Goal: Communication & Community: Answer question/provide support

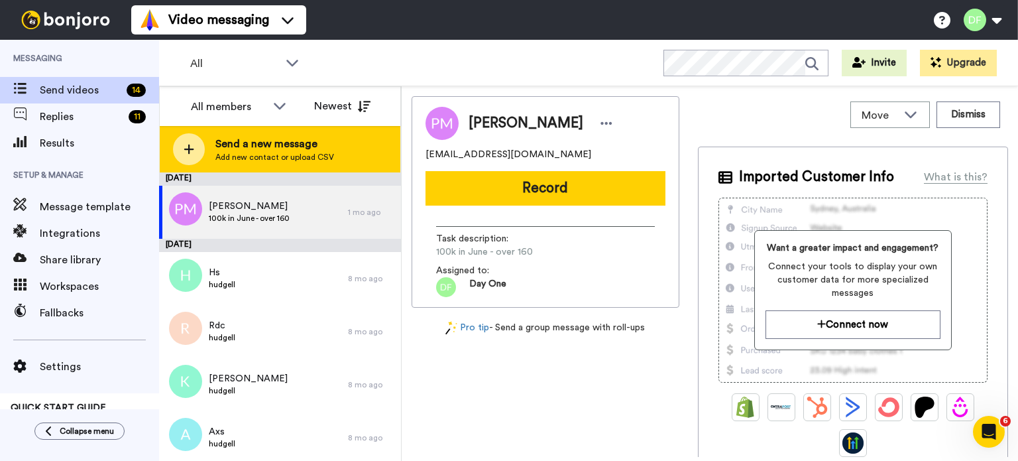
click at [306, 150] on span "Send a new message" at bounding box center [274, 144] width 119 height 16
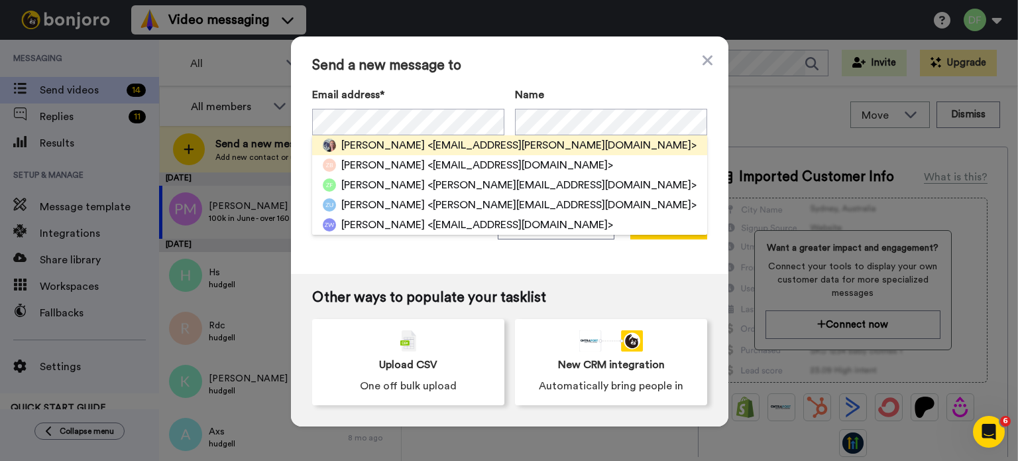
click at [432, 147] on span "<[EMAIL_ADDRESS][PERSON_NAME][DOMAIN_NAME]>" at bounding box center [562, 145] width 269 height 16
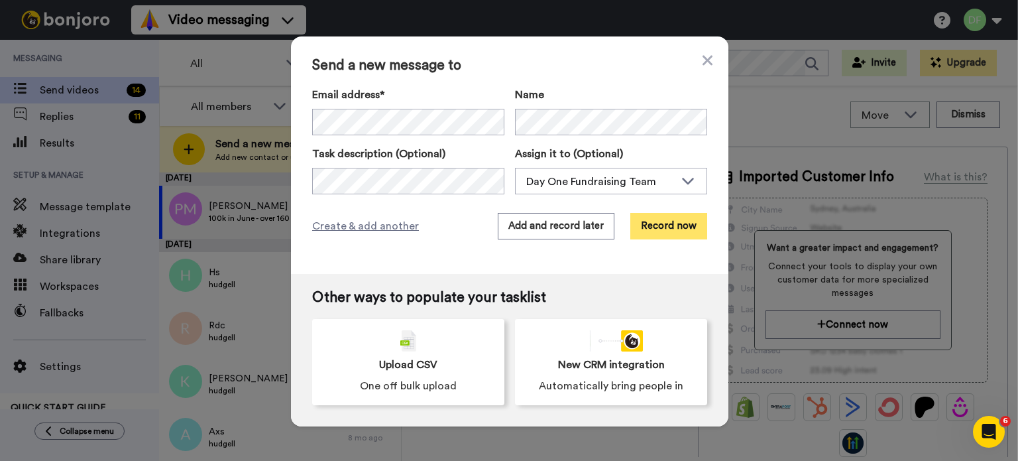
click at [668, 229] on button "Record now" at bounding box center [669, 226] width 77 height 27
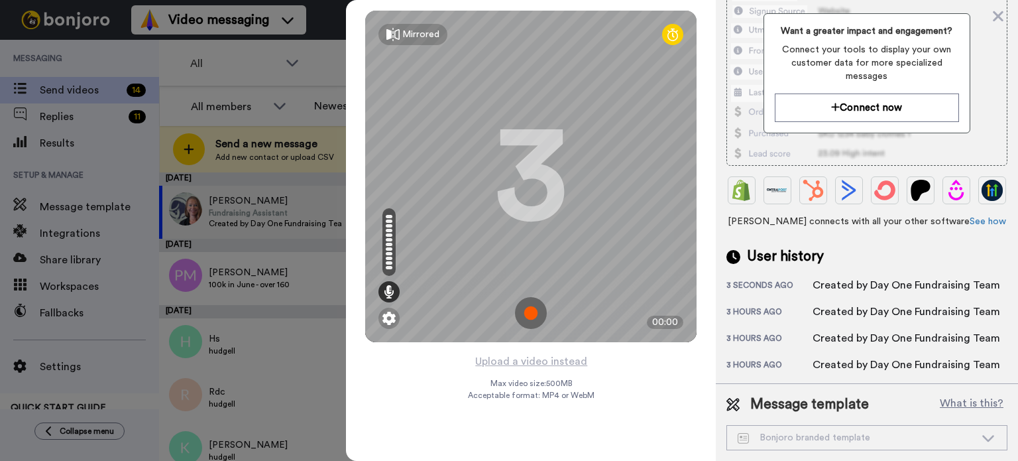
scroll to position [345, 0]
click at [997, 19] on icon at bounding box center [998, 16] width 13 height 17
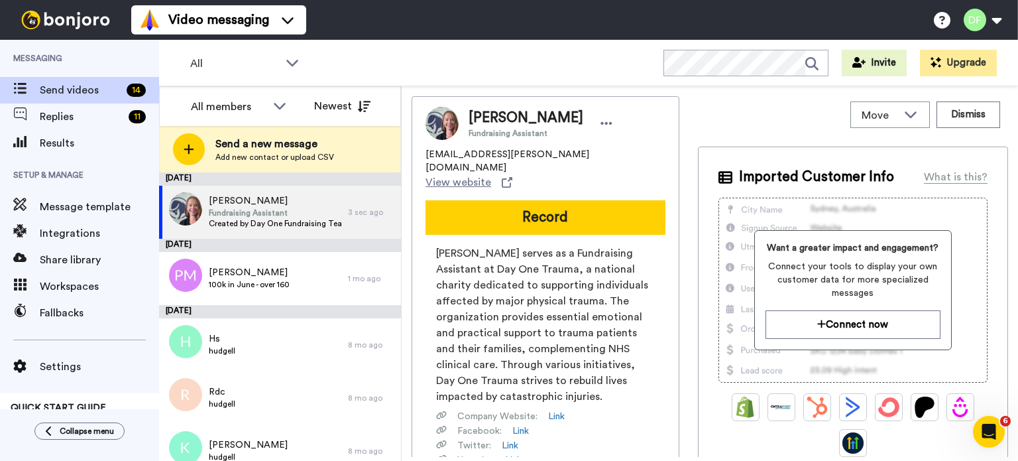
scroll to position [0, 0]
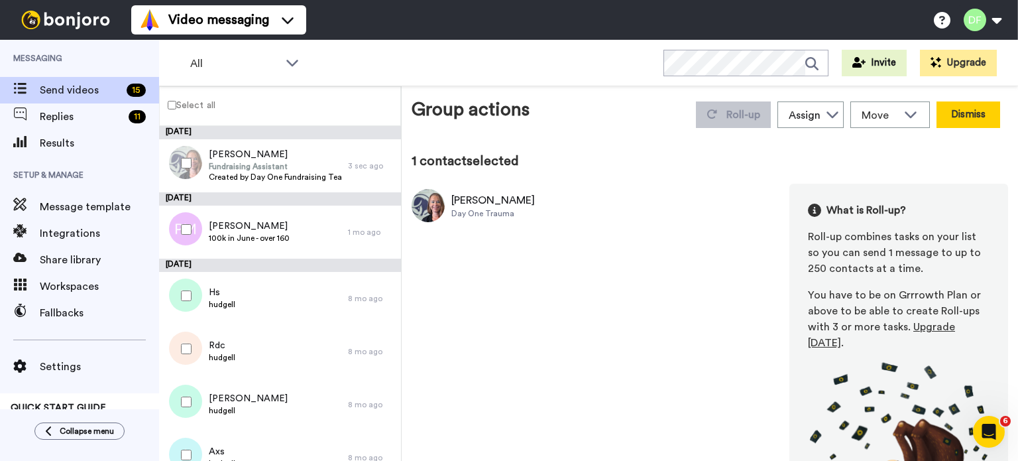
click at [960, 111] on button "Dismiss" at bounding box center [969, 114] width 64 height 27
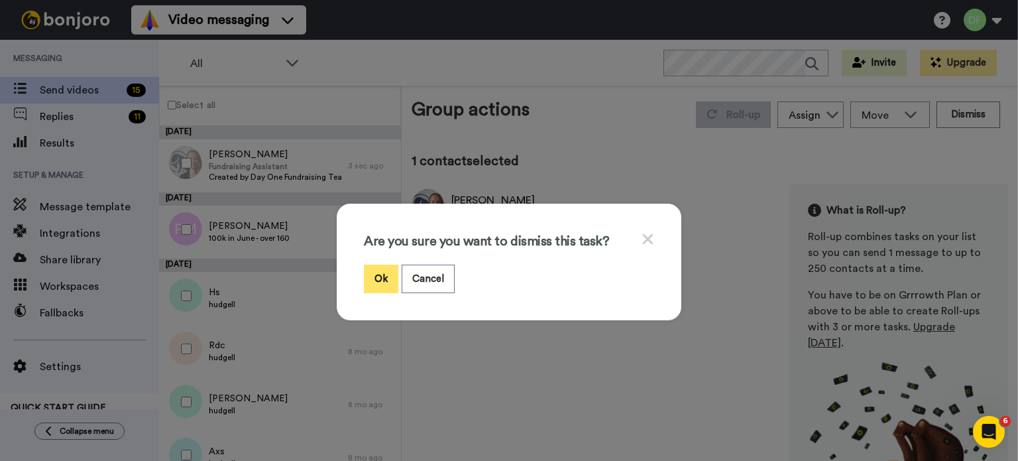
click at [379, 274] on button "Ok" at bounding box center [381, 279] width 34 height 29
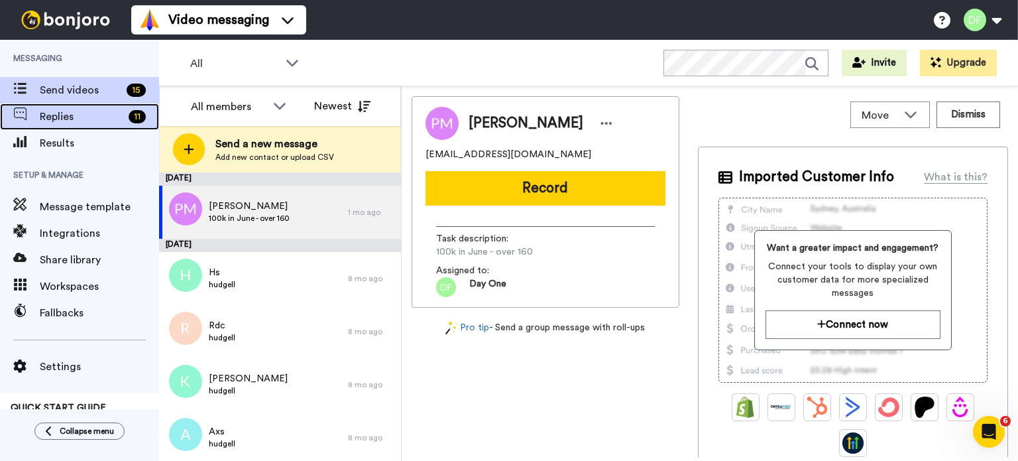
click at [73, 111] on span "Replies" at bounding box center [82, 117] width 84 height 16
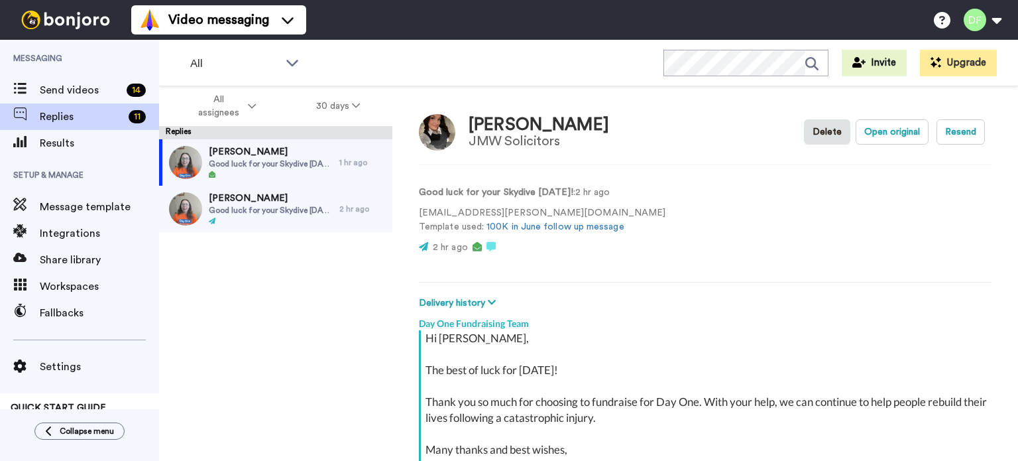
scroll to position [152, 0]
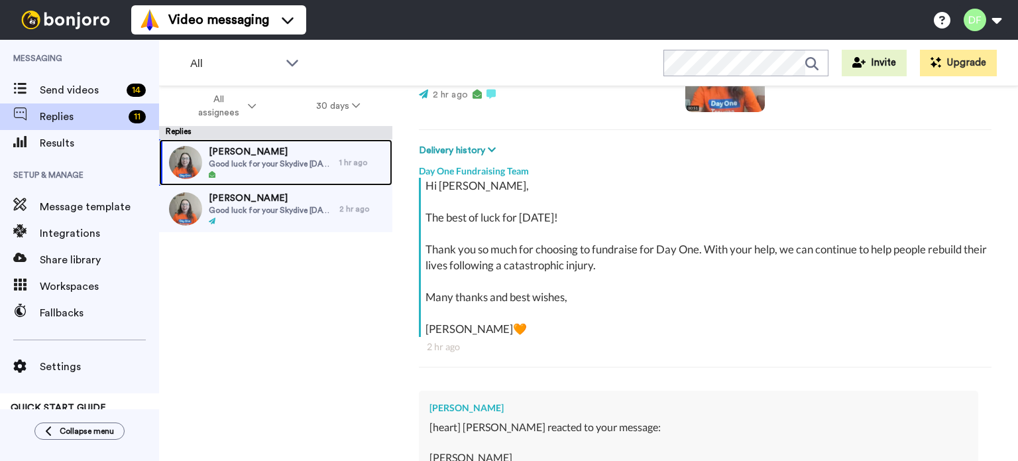
click at [286, 157] on span "[PERSON_NAME]" at bounding box center [271, 151] width 124 height 13
type textarea "x"
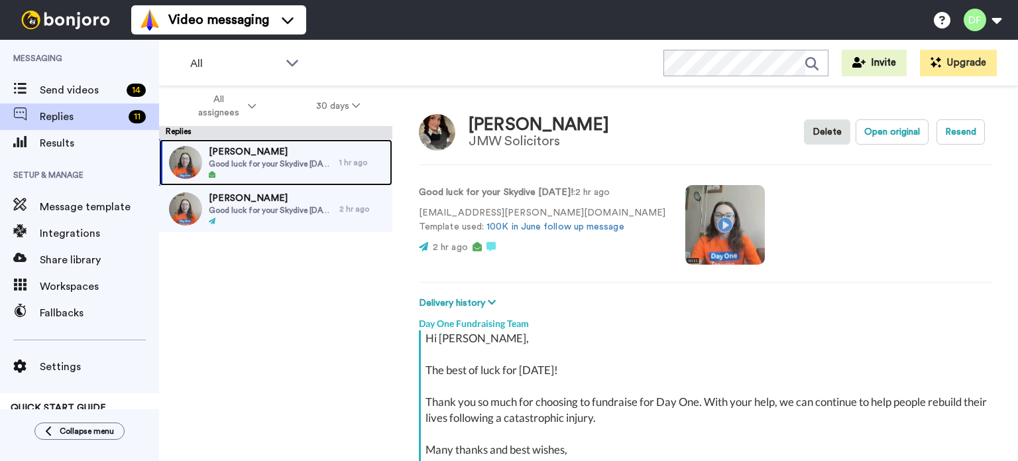
scroll to position [9, 0]
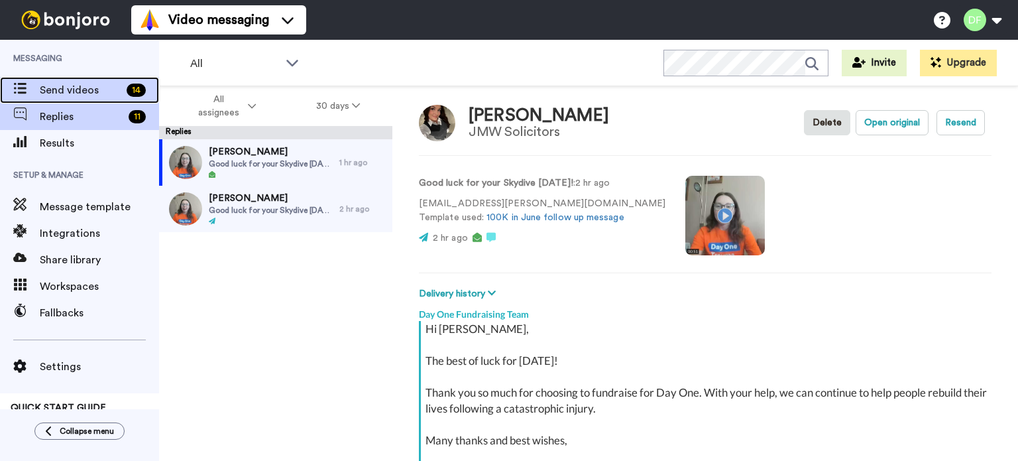
click at [54, 84] on span "Send videos" at bounding box center [81, 90] width 82 height 16
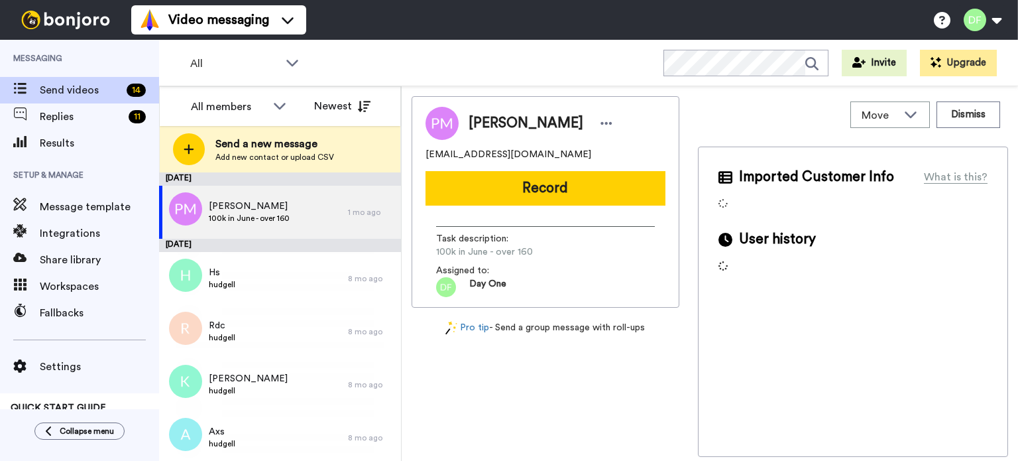
click at [316, 151] on span "Send a new message" at bounding box center [274, 144] width 119 height 16
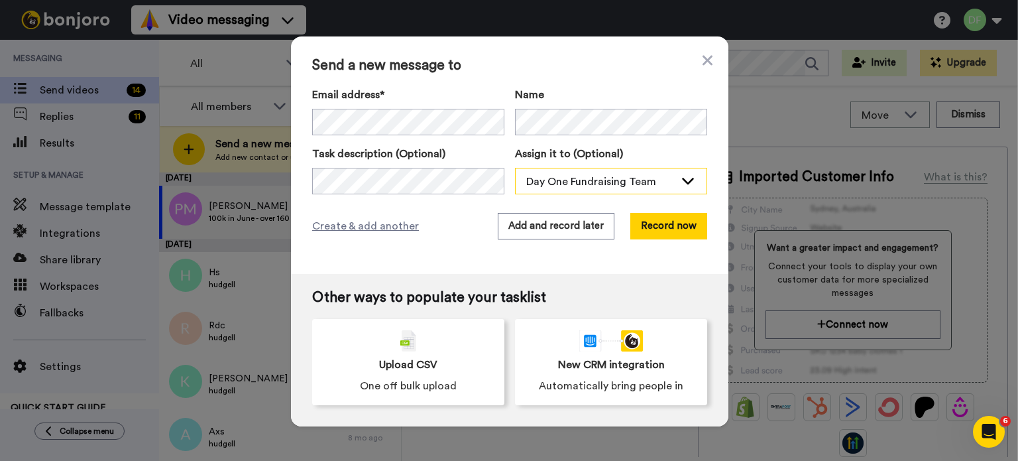
click at [680, 185] on icon at bounding box center [688, 180] width 16 height 13
click at [703, 52] on icon at bounding box center [708, 60] width 10 height 16
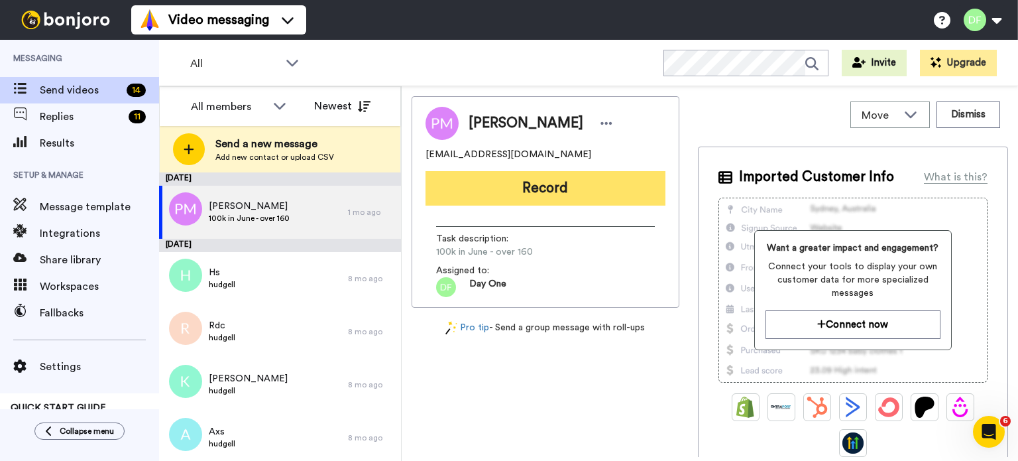
click at [570, 182] on button "Record" at bounding box center [546, 188] width 240 height 34
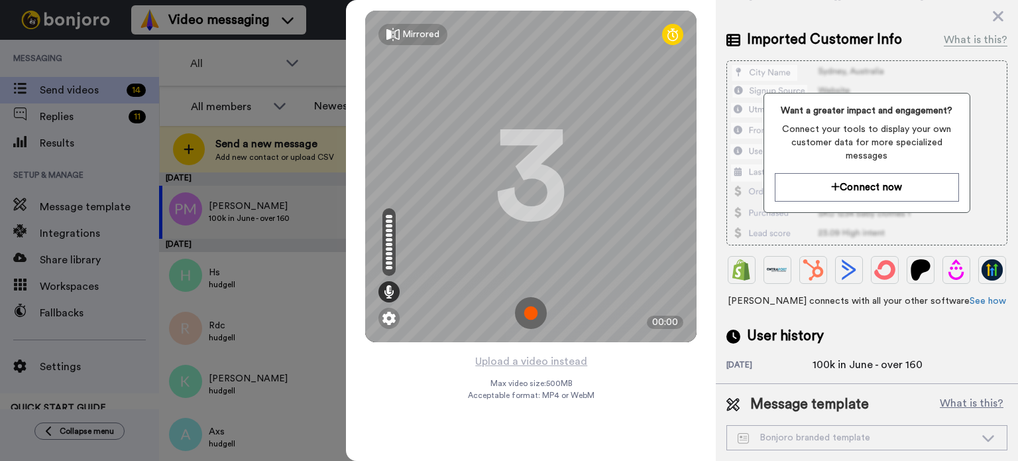
scroll to position [135, 0]
click at [941, 435] on div "Bonjoro branded template" at bounding box center [856, 437] width 237 height 13
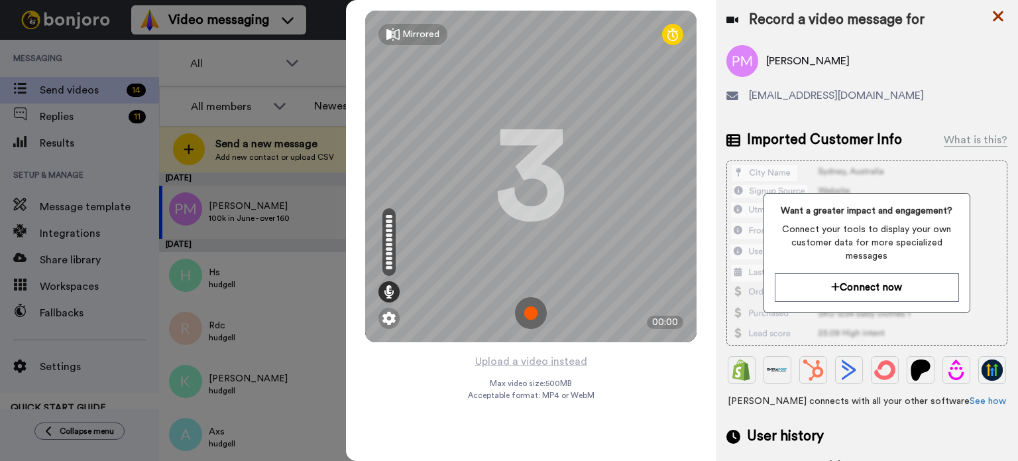
click at [1004, 21] on icon at bounding box center [998, 16] width 13 height 17
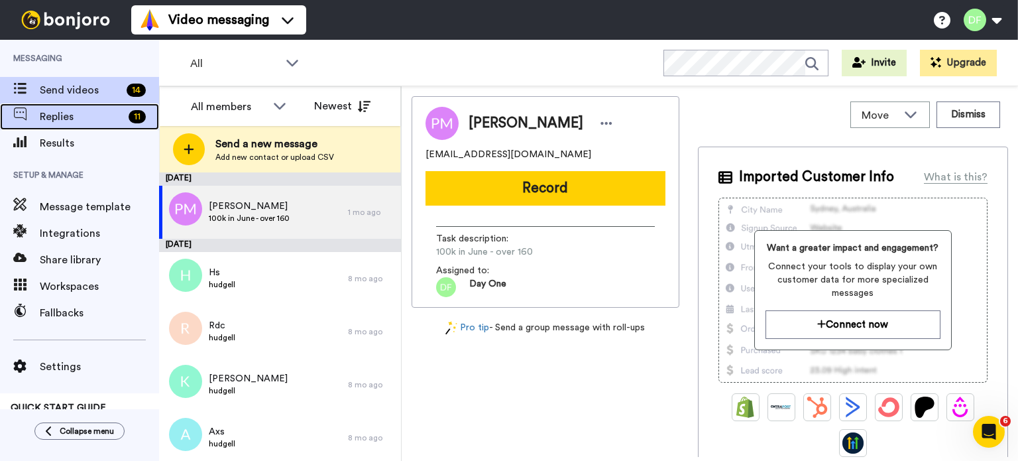
click at [66, 111] on span "Replies" at bounding box center [82, 117] width 84 height 16
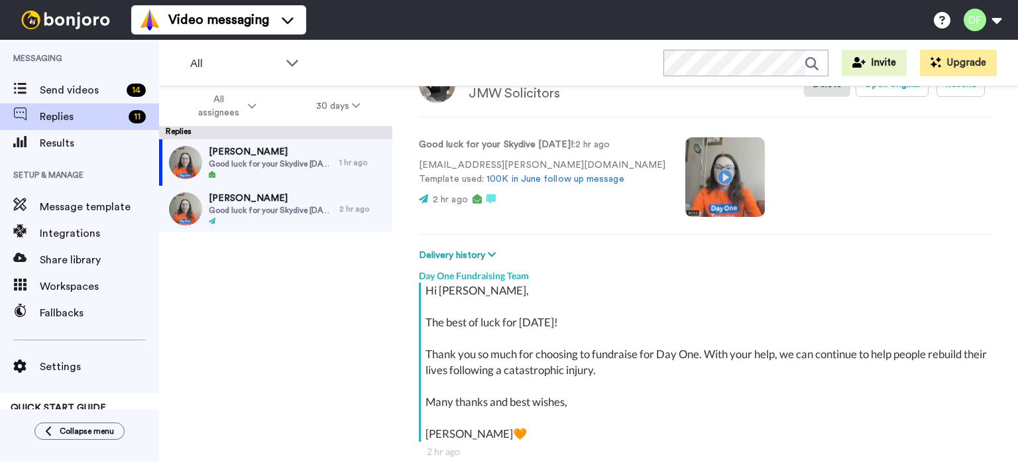
scroll to position [46, 0]
